Goal: Task Accomplishment & Management: Manage account settings

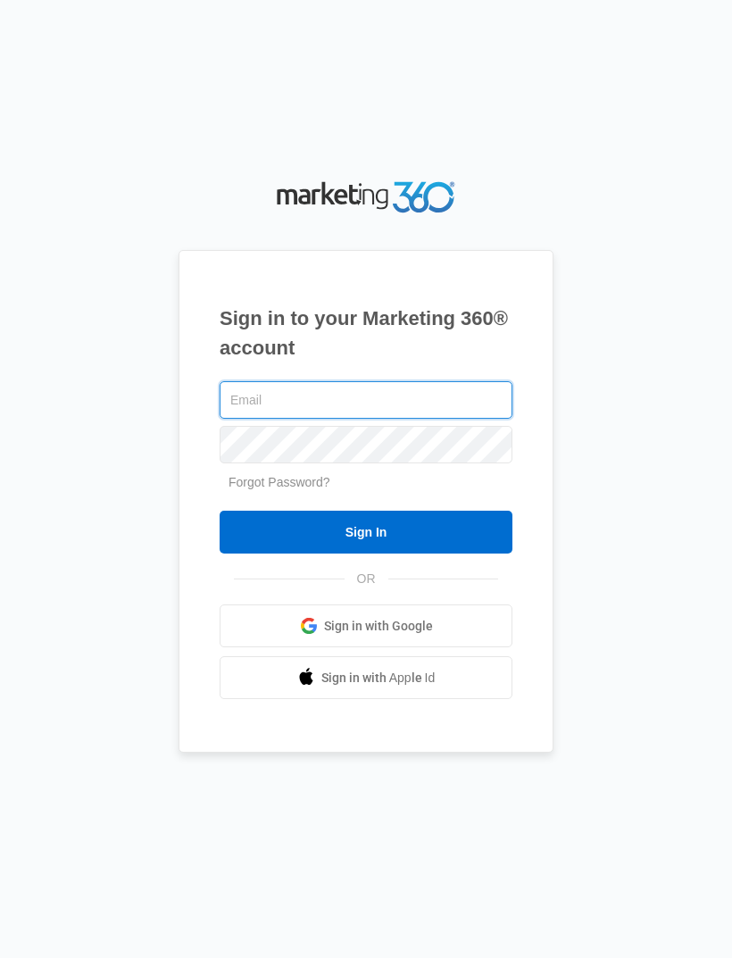
type input "[EMAIL_ADDRESS][DOMAIN_NAME]"
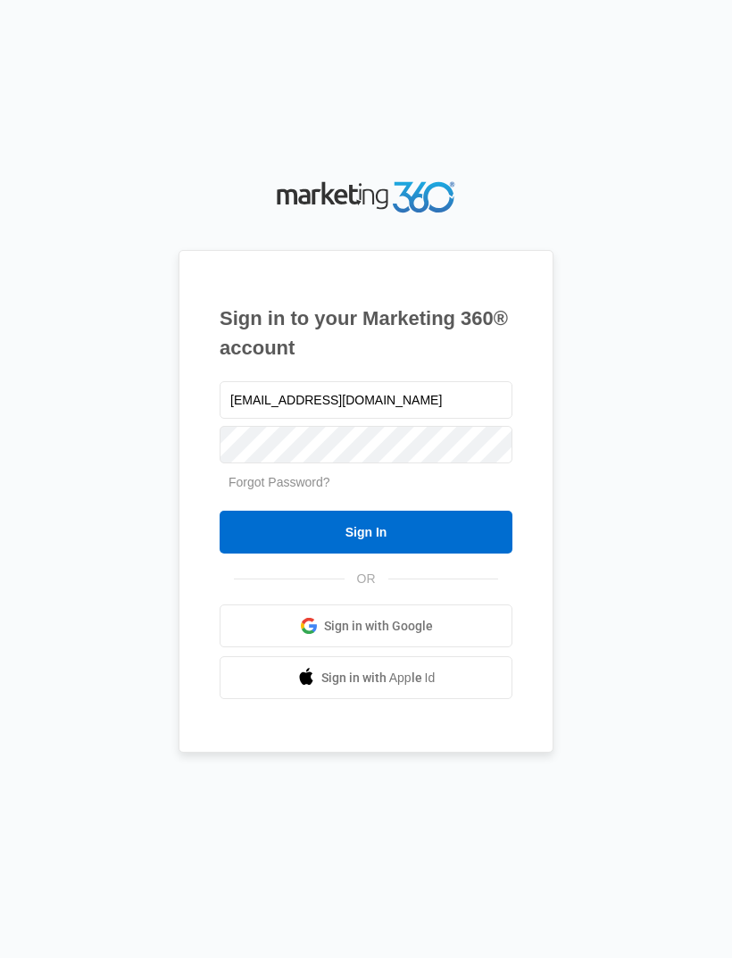
click at [366, 554] on input "Sign In" at bounding box center [366, 532] width 293 height 43
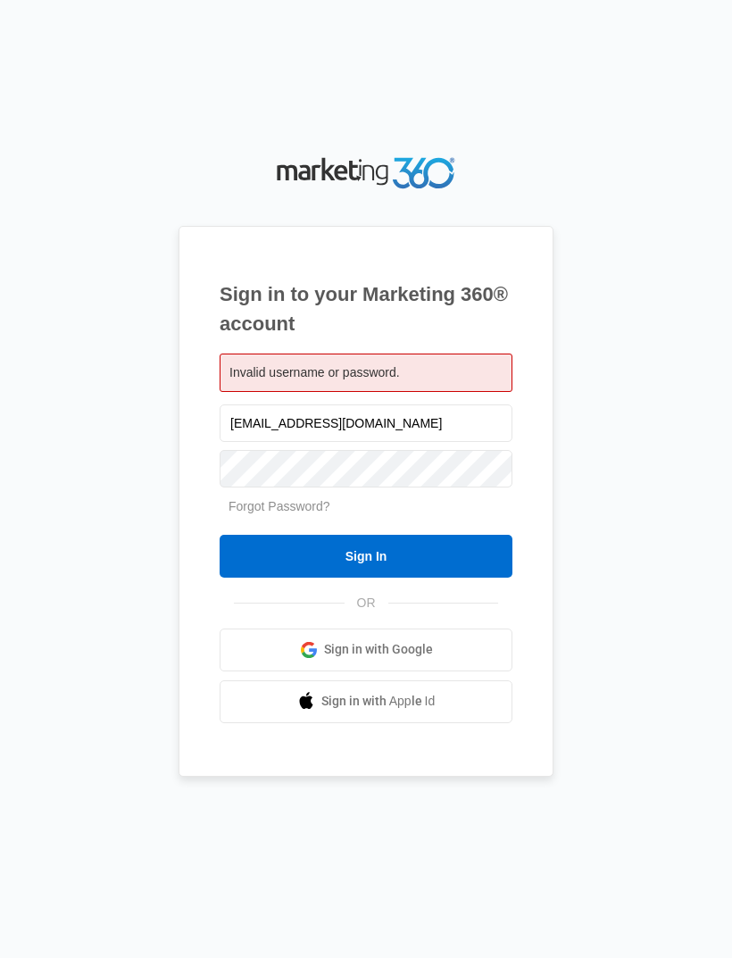
click at [455, 573] on input "Sign In" at bounding box center [366, 556] width 293 height 43
click at [440, 574] on input "Sign In" at bounding box center [366, 556] width 293 height 43
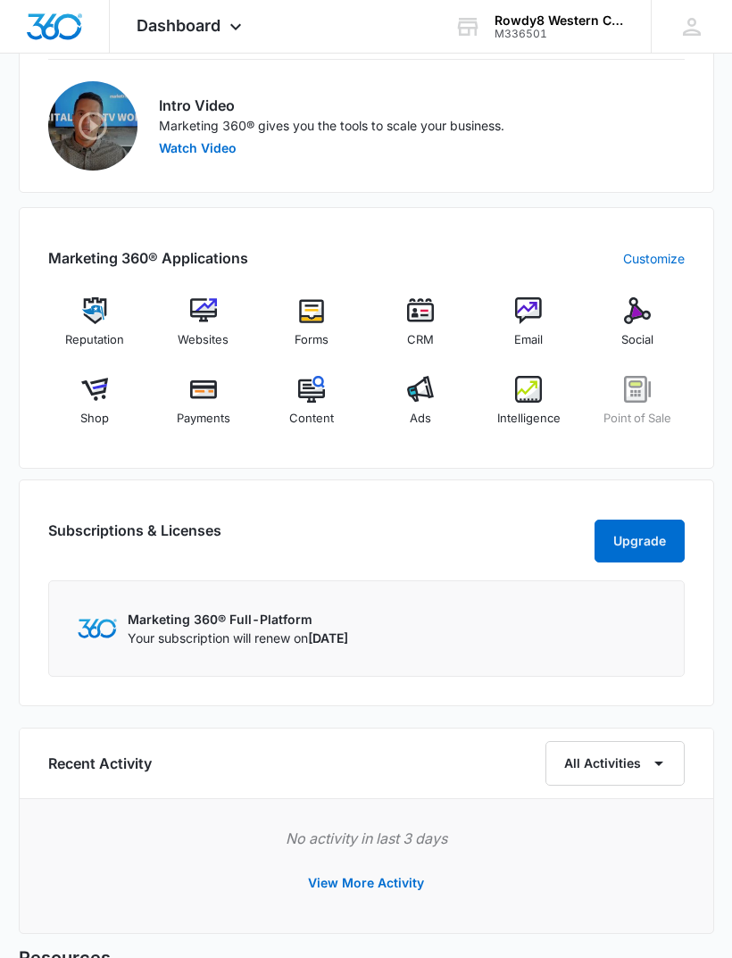
scroll to position [1437, 0]
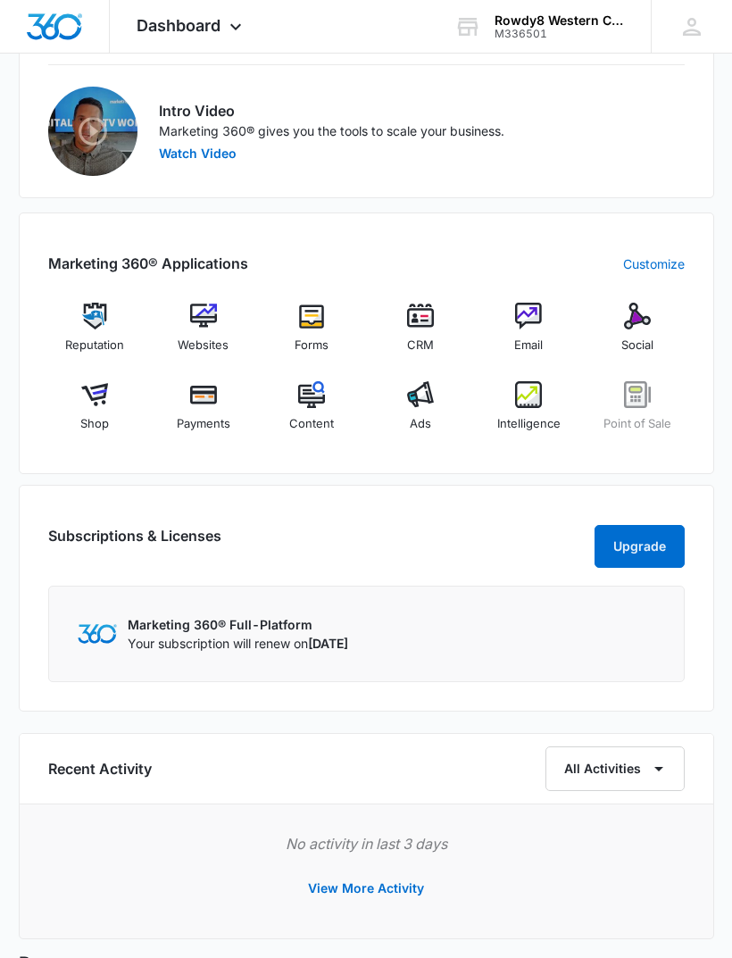
click at [98, 404] on img at bounding box center [94, 394] width 27 height 27
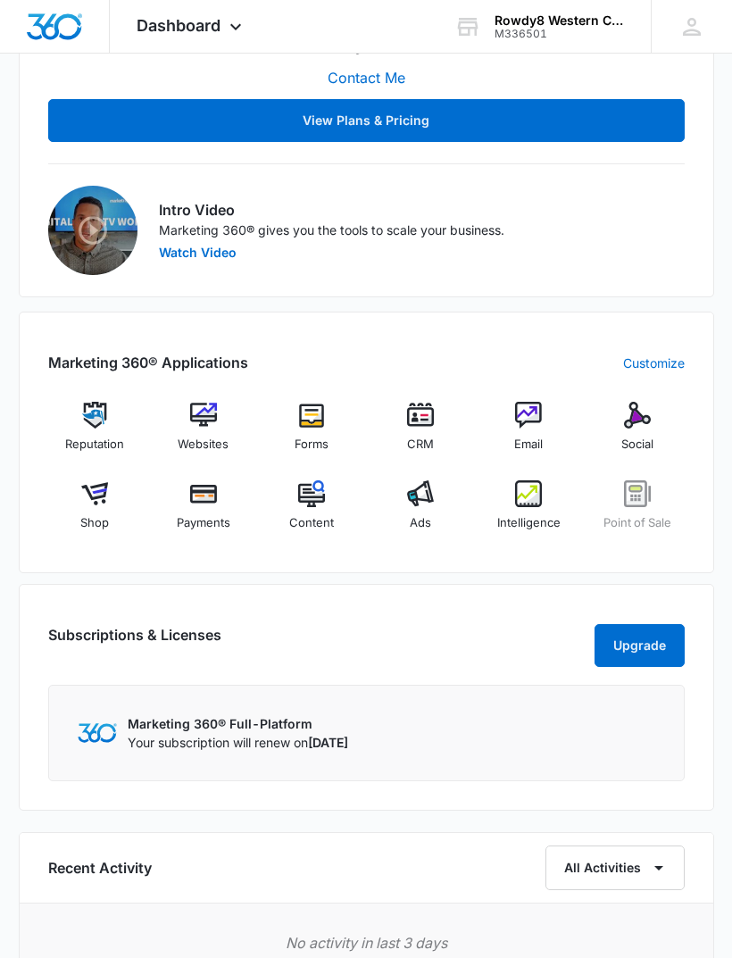
scroll to position [1342, 0]
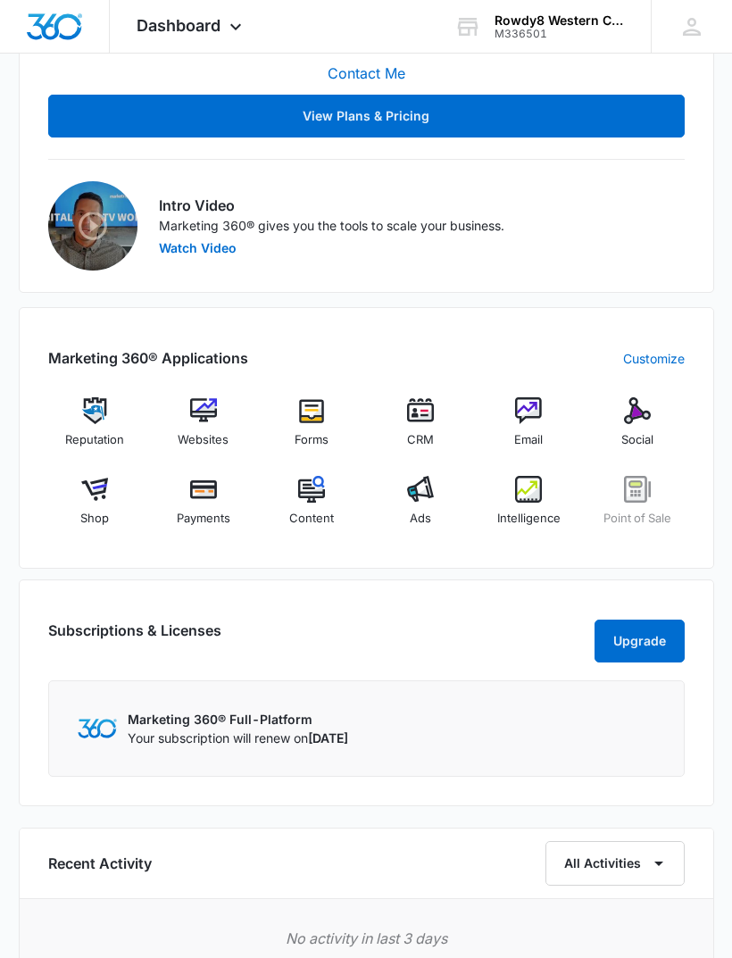
click at [203, 417] on img at bounding box center [203, 410] width 27 height 27
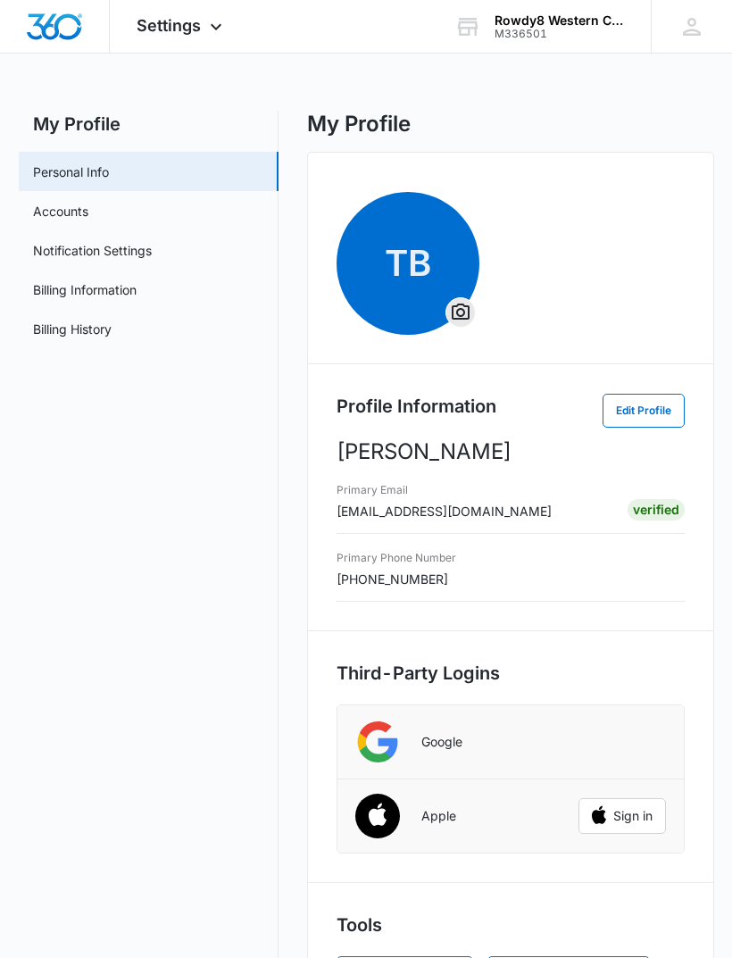
click at [78, 177] on link "Personal Info" at bounding box center [71, 172] width 76 height 19
click at [164, 39] on div "Settings Apps Reputation Websites Forms CRM Email Social Shop Payments POS Cont…" at bounding box center [182, 26] width 144 height 53
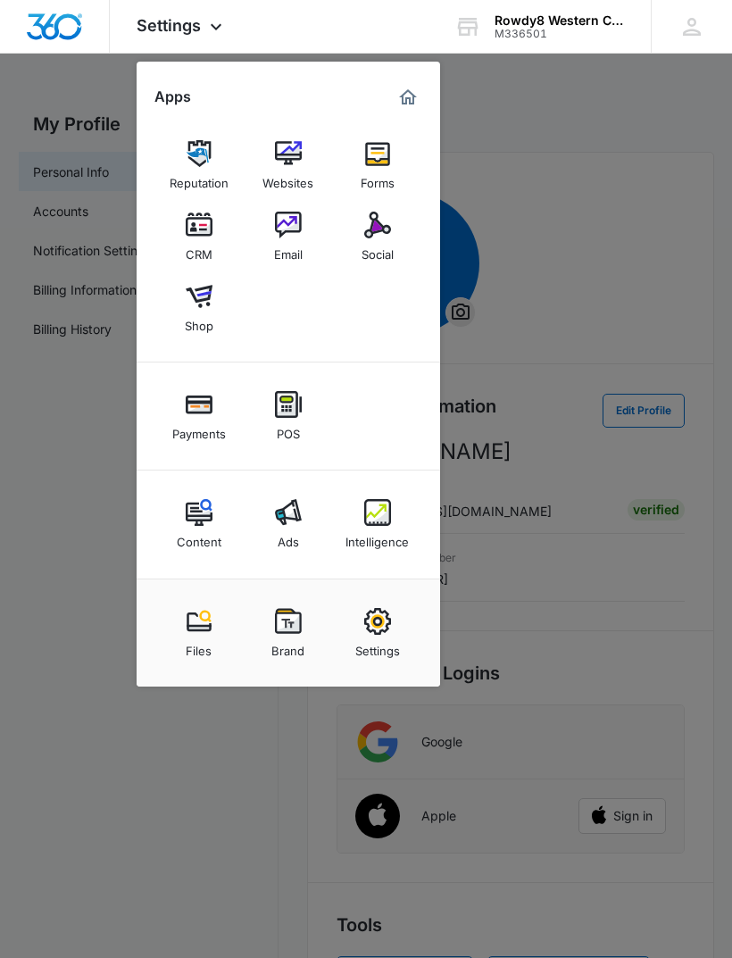
click at [192, 177] on div "Reputation" at bounding box center [199, 178] width 59 height 23
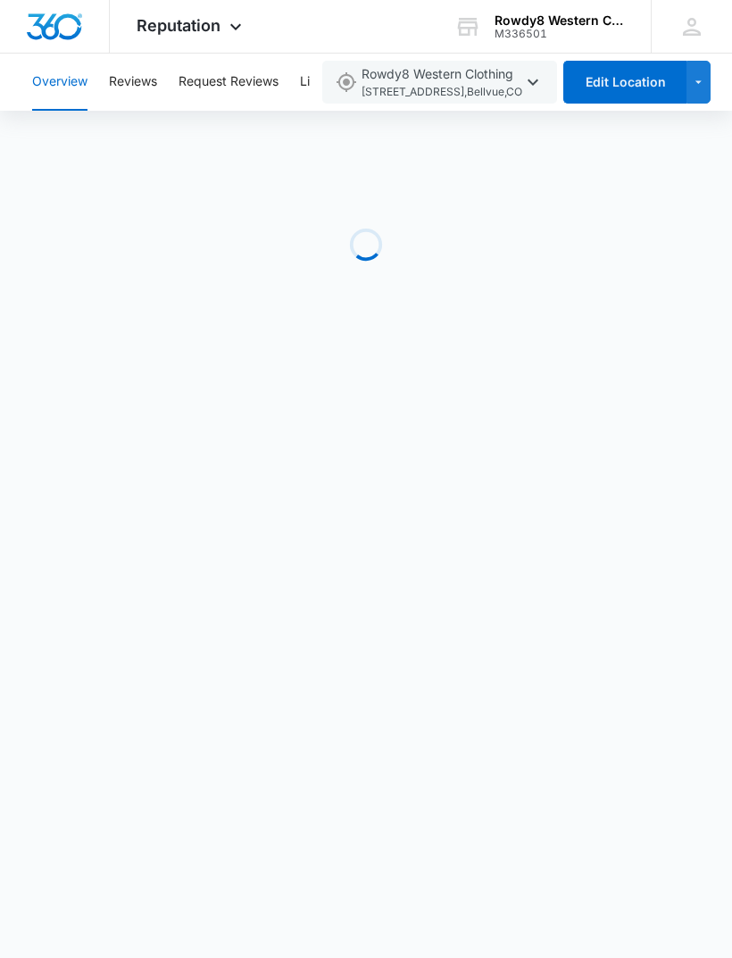
click at [155, 103] on button "Reviews" at bounding box center [133, 82] width 48 height 57
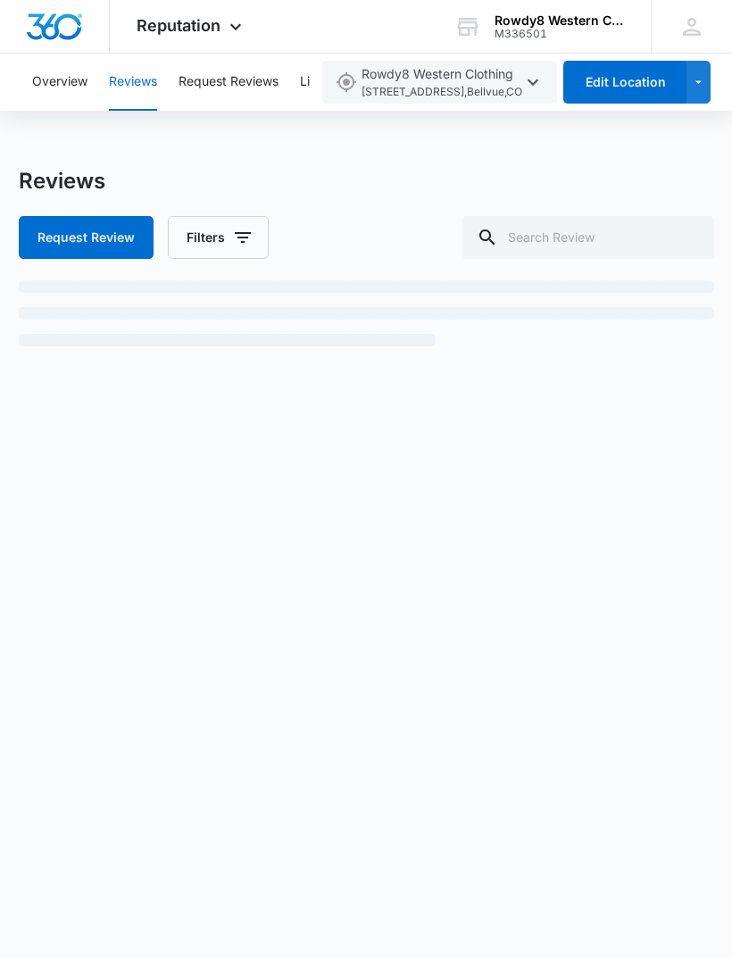
click at [71, 94] on button "Overview" at bounding box center [59, 82] width 55 height 57
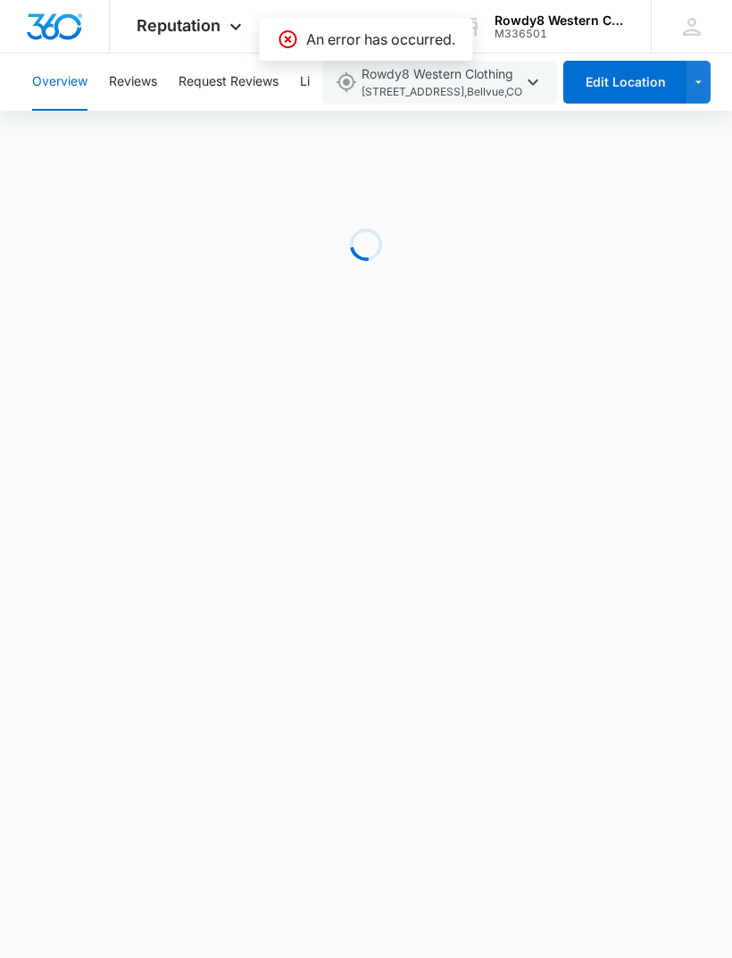
click at [155, 97] on button "Reviews" at bounding box center [133, 82] width 48 height 57
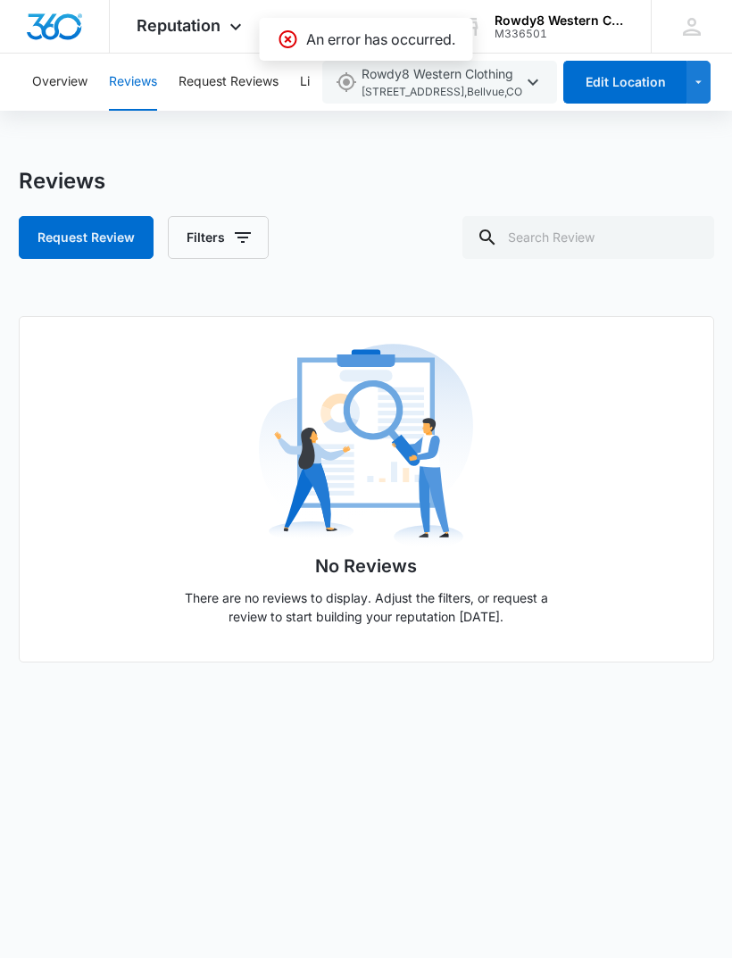
click at [207, 89] on button "Request Reviews" at bounding box center [229, 82] width 100 height 57
